Goal: Transaction & Acquisition: Purchase product/service

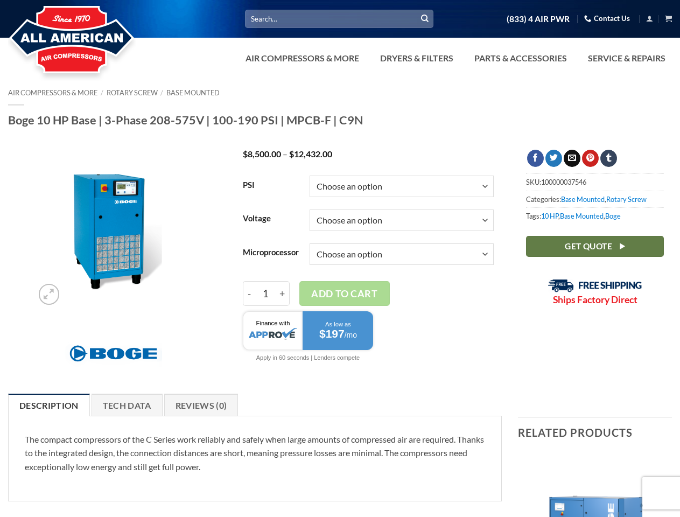
click at [340, 258] on select "Choose an option Base Focus 2.0" at bounding box center [401, 254] width 184 height 22
click at [454, 58] on link "Dryers & Filters" at bounding box center [416, 58] width 86 height 22
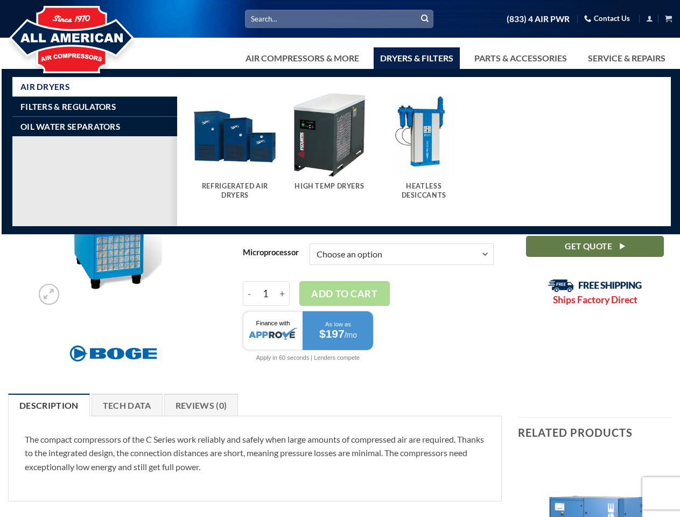
click at [301, 58] on link "Air Compressors & More" at bounding box center [302, 58] width 126 height 22
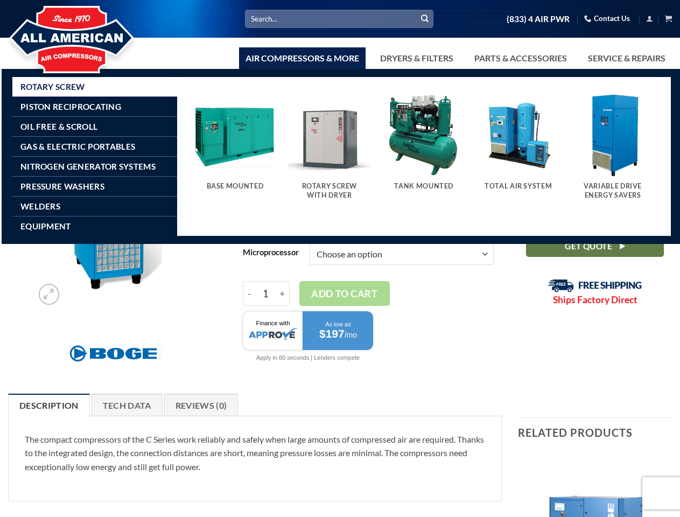
click at [415, 58] on link "Dryers & Filters" at bounding box center [416, 58] width 86 height 22
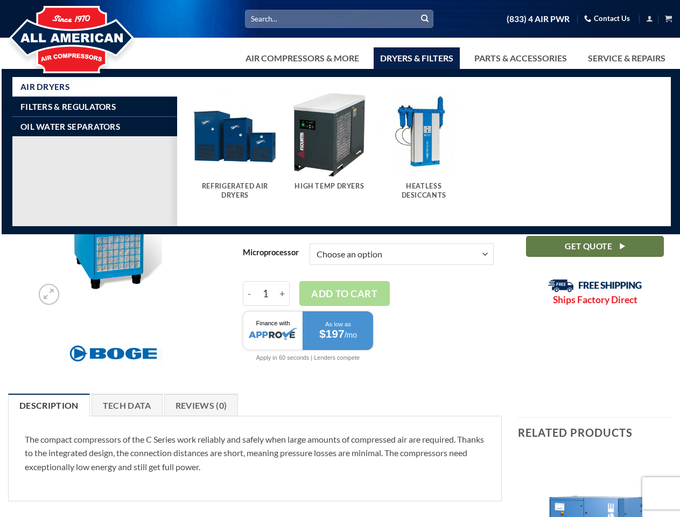
click at [519, 58] on link "Parts & Accessories" at bounding box center [520, 58] width 105 height 22
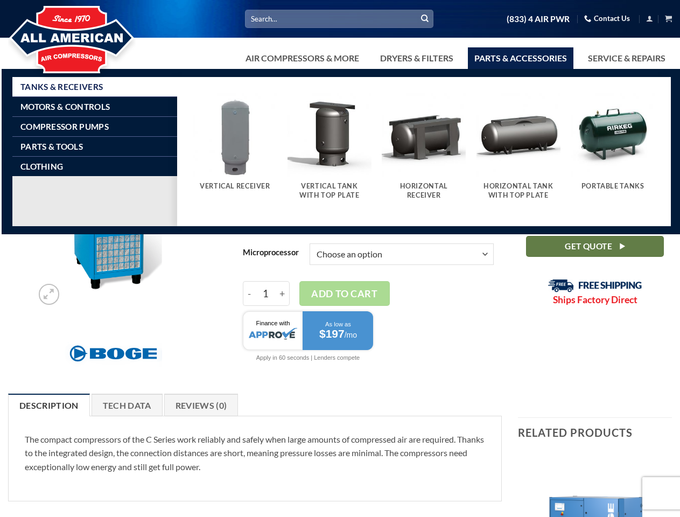
click at [340, 297] on button "Add to cart" at bounding box center [344, 293] width 90 height 25
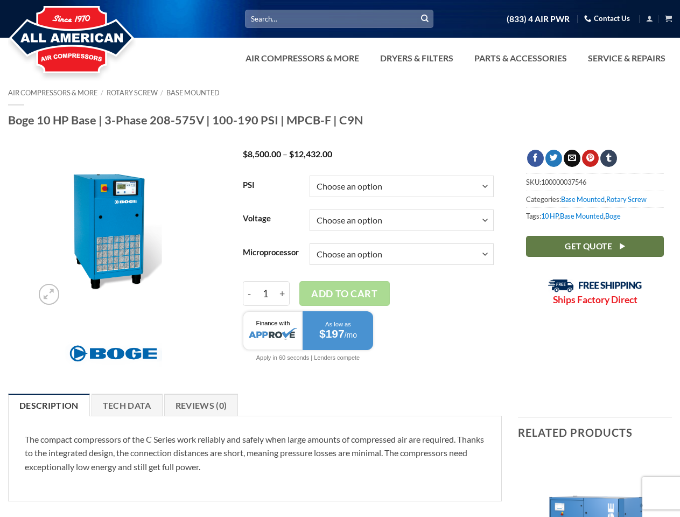
click at [368, 270] on td "Choose an option Base Focus 2.0 Clear" at bounding box center [401, 254] width 184 height 34
click at [266, 293] on input "1" at bounding box center [266, 293] width 20 height 25
click at [249, 293] on input "-" at bounding box center [249, 293] width 13 height 25
click at [283, 293] on input "+" at bounding box center [283, 293] width 14 height 25
type input "2"
